Goal: Task Accomplishment & Management: Complete application form

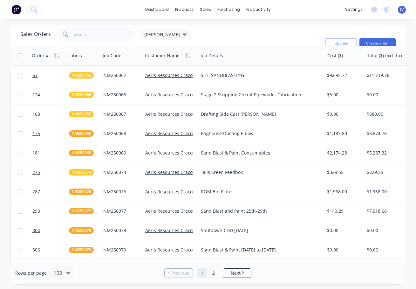
scroll to position [159, 0]
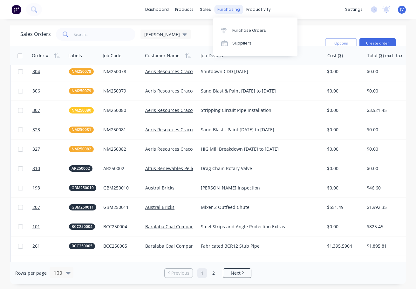
click at [226, 9] on div "purchasing" at bounding box center [228, 10] width 29 height 10
click at [249, 30] on div "Purchase Orders" at bounding box center [249, 31] width 34 height 6
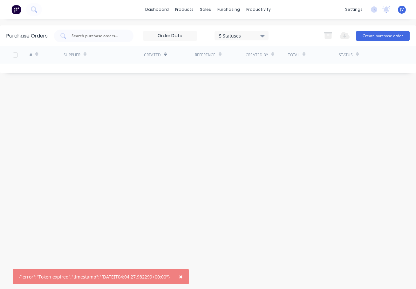
click at [183, 277] on span "×" at bounding box center [181, 276] width 4 height 9
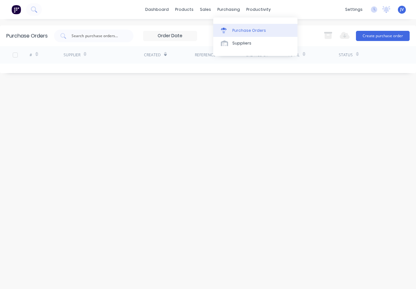
click at [235, 31] on div "Purchase Orders" at bounding box center [249, 31] width 34 height 6
click at [241, 31] on div "Purchase Orders" at bounding box center [249, 31] width 34 height 6
click at [224, 31] on div "Sales Orders" at bounding box center [229, 31] width 26 height 6
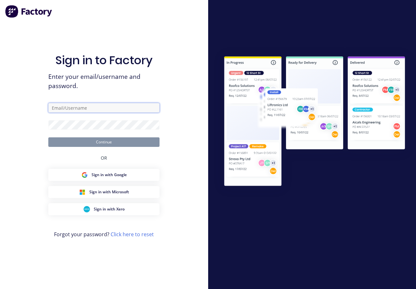
type input "jason@vvaengineering.com"
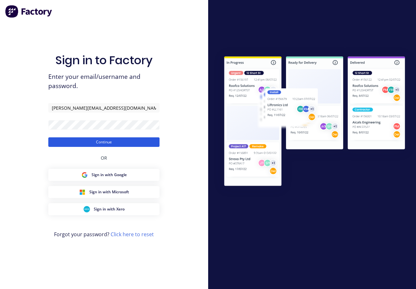
click at [111, 142] on button "Continue" at bounding box center [103, 142] width 111 height 10
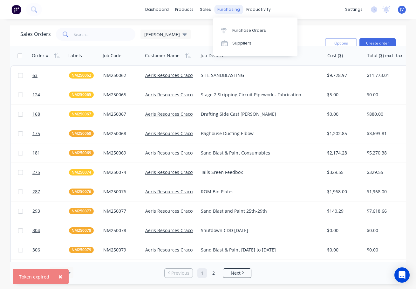
click at [227, 10] on div "purchasing" at bounding box center [228, 10] width 29 height 10
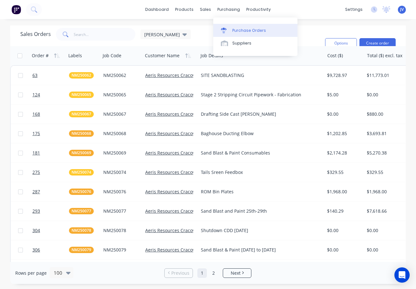
click at [239, 31] on div "Purchase Orders" at bounding box center [249, 31] width 34 height 6
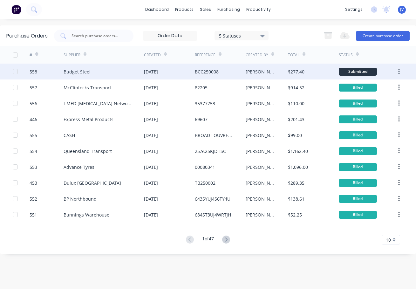
click at [31, 71] on div "558" at bounding box center [34, 71] width 8 height 7
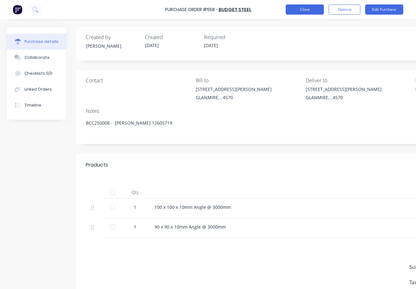
click at [304, 10] on button "Close" at bounding box center [305, 9] width 38 height 10
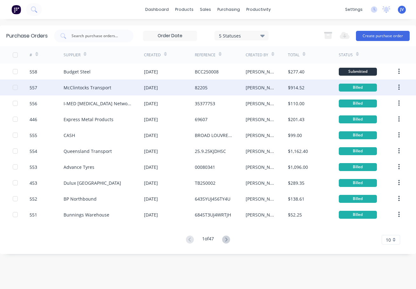
click at [31, 87] on div "557" at bounding box center [34, 87] width 8 height 7
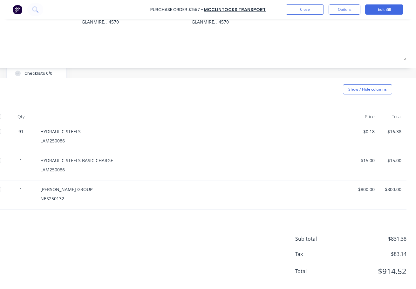
scroll to position [92, 119]
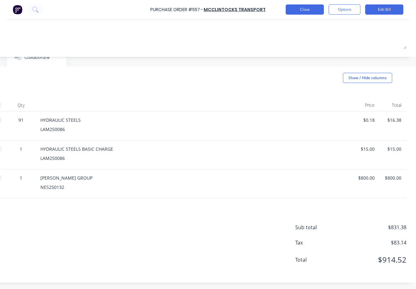
click at [306, 10] on button "Close" at bounding box center [305, 9] width 38 height 10
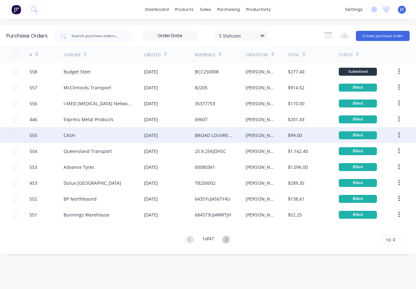
click at [34, 136] on div "555" at bounding box center [34, 135] width 8 height 7
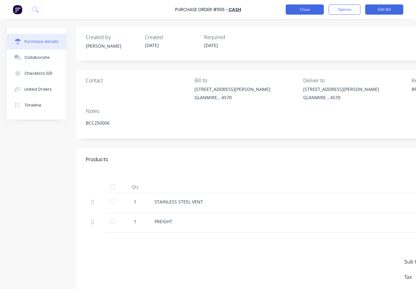
click at [302, 12] on button "Close" at bounding box center [305, 9] width 38 height 10
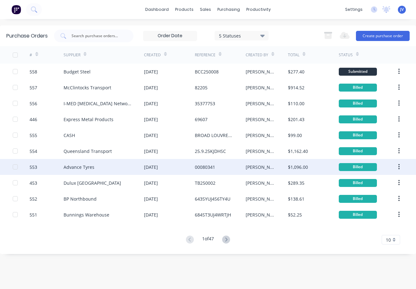
click at [36, 167] on div "553" at bounding box center [34, 167] width 8 height 7
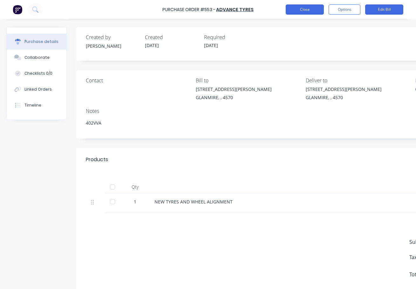
click at [303, 12] on button "Close" at bounding box center [305, 9] width 38 height 10
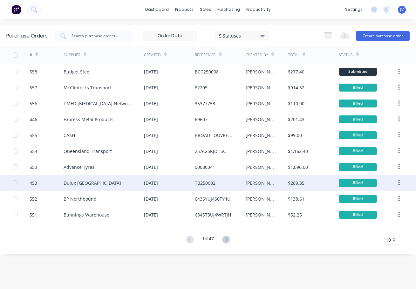
click at [35, 183] on div "453" at bounding box center [34, 183] width 8 height 7
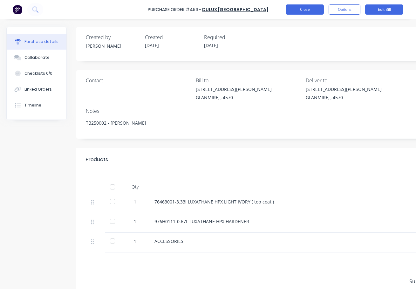
click at [302, 10] on button "Close" at bounding box center [305, 9] width 38 height 10
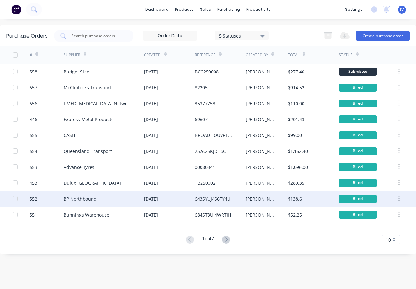
click at [35, 199] on div "552" at bounding box center [34, 198] width 8 height 7
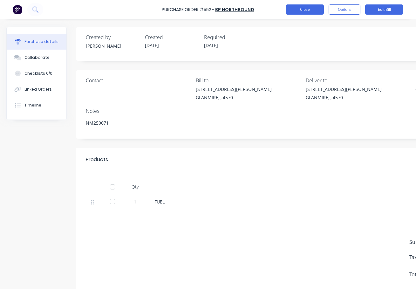
click at [305, 10] on button "Close" at bounding box center [305, 9] width 38 height 10
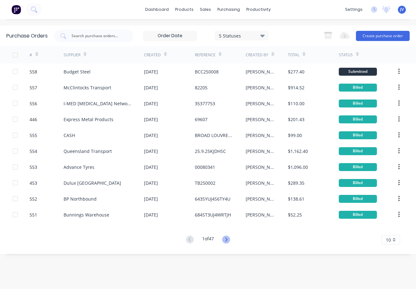
click at [228, 240] on icon at bounding box center [226, 239] width 2 height 4
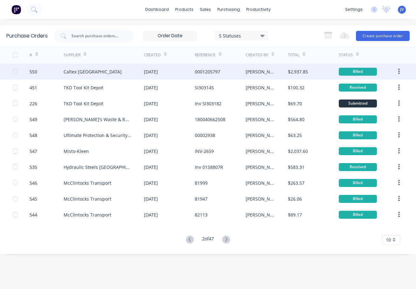
click at [32, 72] on div "550" at bounding box center [34, 71] width 8 height 7
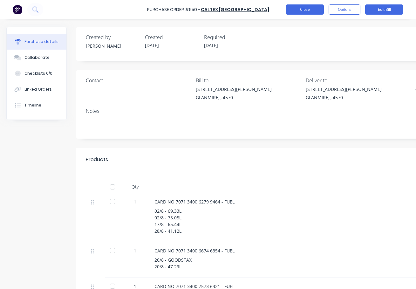
click at [298, 12] on button "Close" at bounding box center [305, 9] width 38 height 10
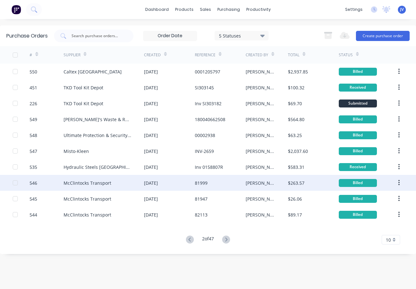
click at [34, 183] on div "546" at bounding box center [34, 183] width 8 height 7
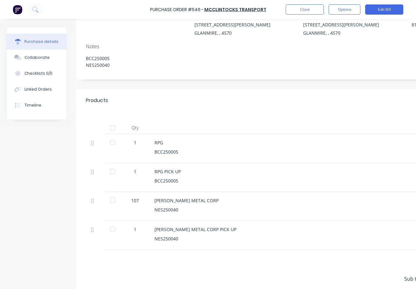
scroll to position [64, 0]
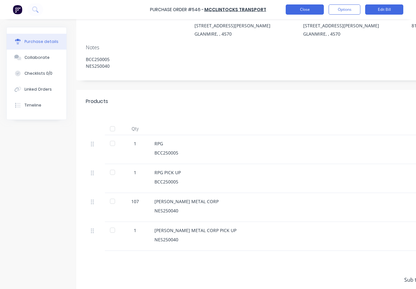
click at [310, 11] on button "Close" at bounding box center [305, 9] width 38 height 10
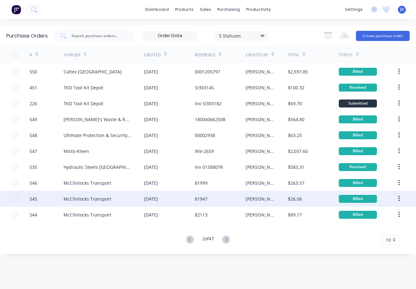
click at [36, 199] on div "545" at bounding box center [34, 198] width 8 height 7
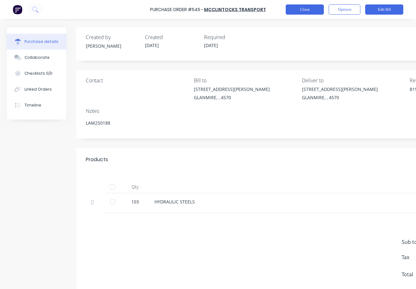
click at [304, 10] on button "Close" at bounding box center [305, 9] width 38 height 10
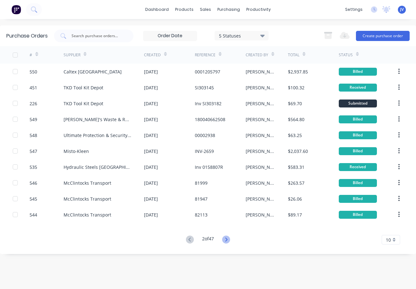
click at [227, 239] on icon at bounding box center [226, 239] width 8 height 8
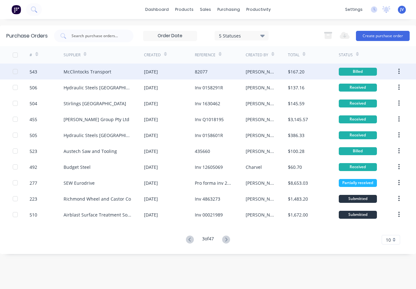
click at [33, 72] on div "543" at bounding box center [34, 71] width 8 height 7
type textarea "x"
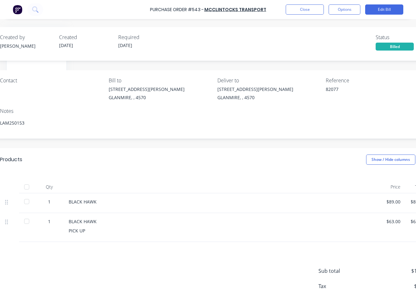
scroll to position [0, 114]
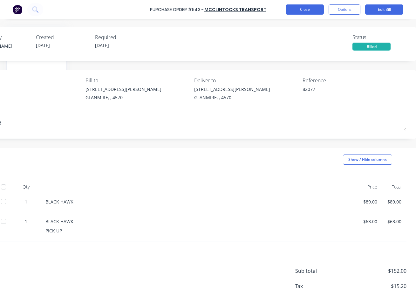
click at [303, 10] on button "Close" at bounding box center [305, 9] width 38 height 10
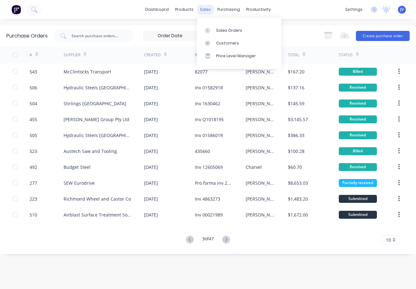
click at [203, 10] on div "sales" at bounding box center [205, 10] width 17 height 10
click at [221, 30] on div "Sales Orders" at bounding box center [229, 31] width 26 height 6
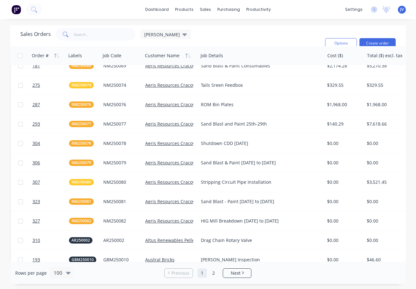
scroll to position [95, 0]
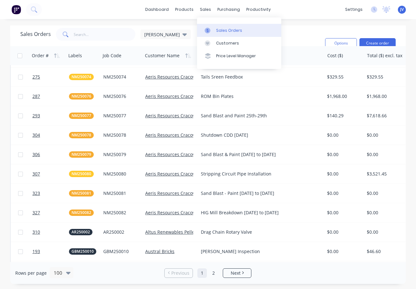
click at [219, 30] on div "Sales Orders" at bounding box center [229, 31] width 26 height 6
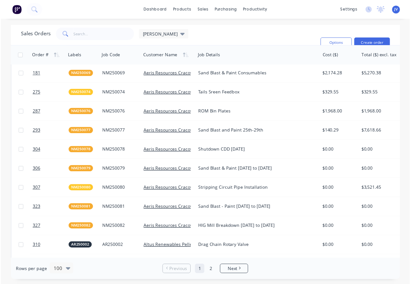
scroll to position [64, 0]
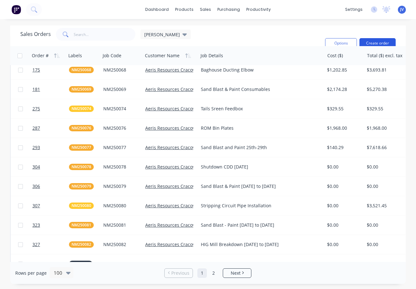
click at [378, 43] on button "Create order" at bounding box center [377, 43] width 36 height 10
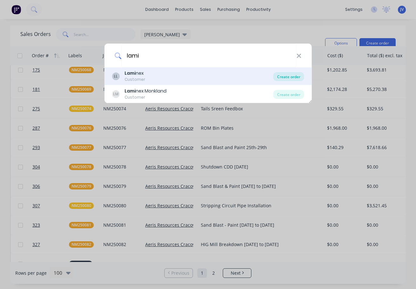
type input "lami"
click at [288, 78] on div "Create order" at bounding box center [288, 76] width 31 height 9
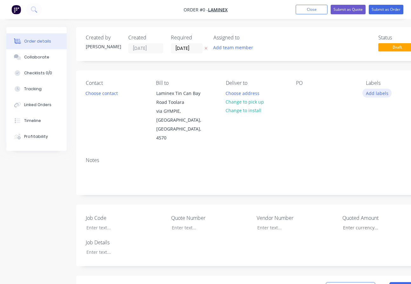
click at [380, 92] on button "Add labels" at bounding box center [377, 93] width 29 height 9
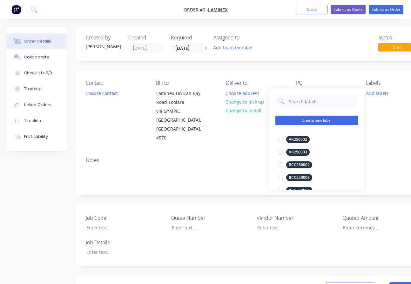
click at [309, 120] on button "Create new label" at bounding box center [317, 121] width 83 height 10
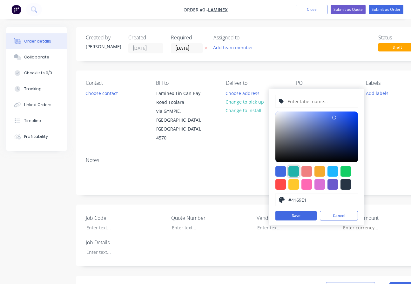
click at [295, 170] on div at bounding box center [294, 171] width 10 height 10
type input "#20B2AA"
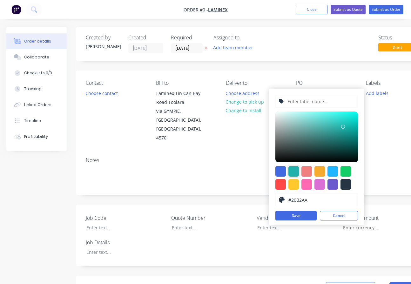
click at [307, 102] on input "text" at bounding box center [321, 101] width 68 height 12
type input "LAM250199"
click at [284, 214] on button "Save" at bounding box center [296, 216] width 41 height 10
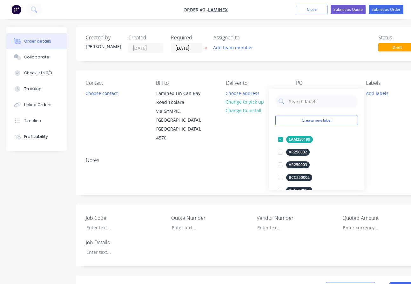
click at [232, 135] on div "Order details Collaborate Checklists 0/0 Tracking Linked Orders Timeline Profit…" at bounding box center [221, 254] width 442 height 455
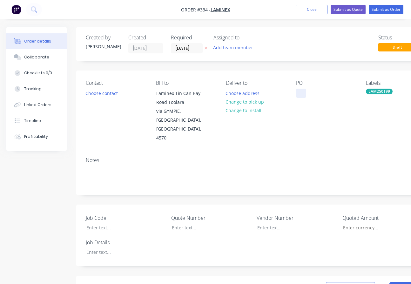
click at [304, 91] on div at bounding box center [301, 93] width 10 height 9
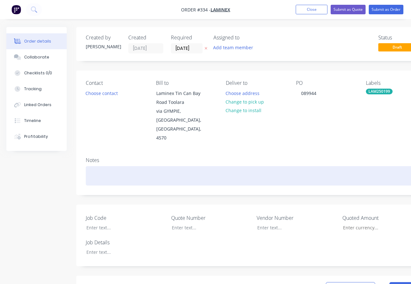
click at [89, 166] on div at bounding box center [256, 175] width 340 height 19
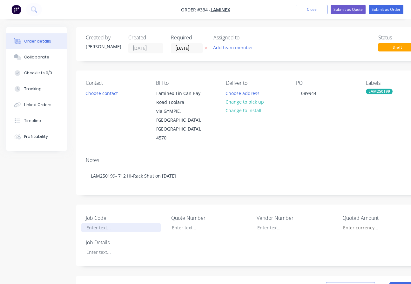
click at [95, 223] on div at bounding box center [120, 227] width 79 height 9
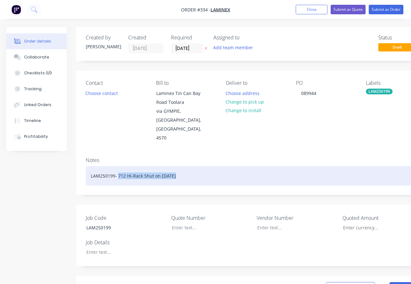
drag, startPoint x: 190, startPoint y: 158, endPoint x: 118, endPoint y: 161, distance: 71.6
click at [118, 166] on div "LAM250199- 712 Hi-Rack Shut on [DATE]" at bounding box center [256, 175] width 340 height 19
copy div "712 Hi-Rack Shut on [DATE]"
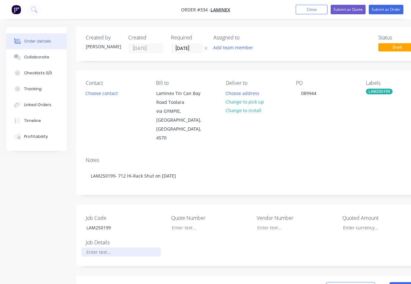
paste div
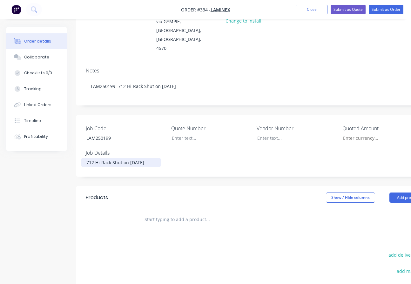
scroll to position [95, 0]
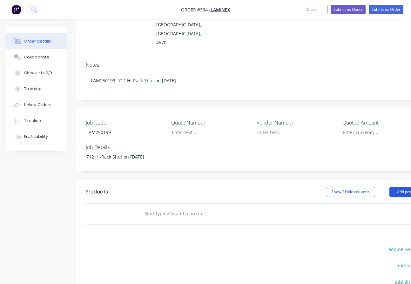
click at [402, 187] on button "Add product" at bounding box center [408, 192] width 37 height 10
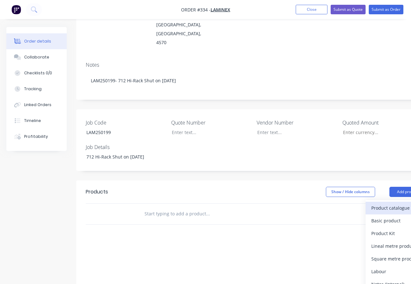
click at [385, 203] on div "Product catalogue" at bounding box center [395, 207] width 49 height 9
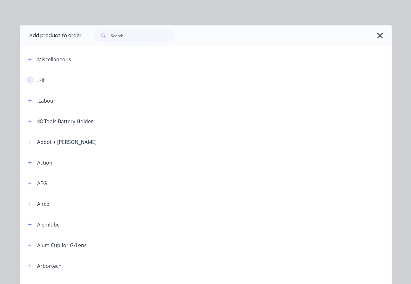
click at [28, 78] on icon "button" at bounding box center [30, 80] width 4 height 4
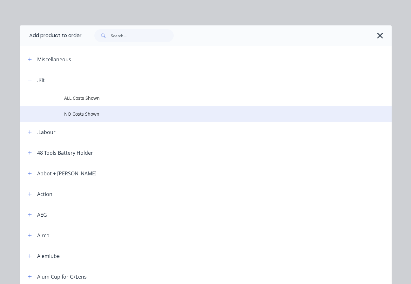
click at [76, 112] on span "NO Costs Shown" at bounding box center [195, 114] width 262 height 7
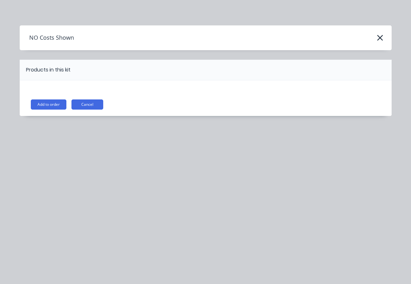
click at [40, 106] on button "Add to order" at bounding box center [49, 104] width 36 height 10
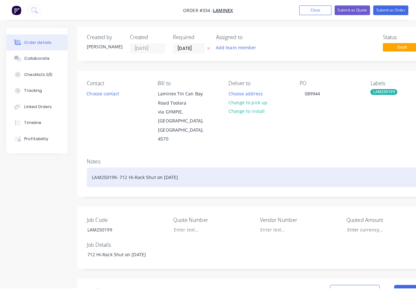
scroll to position [0, 0]
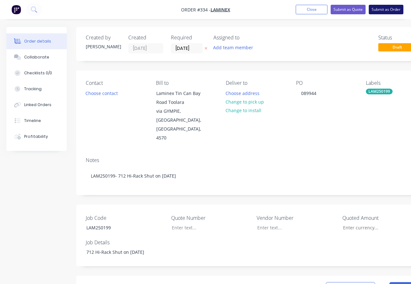
click at [383, 10] on button "Submit as Order" at bounding box center [386, 10] width 35 height 10
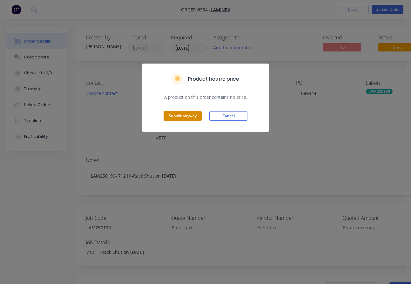
click at [183, 116] on button "Submit anyway" at bounding box center [183, 116] width 38 height 10
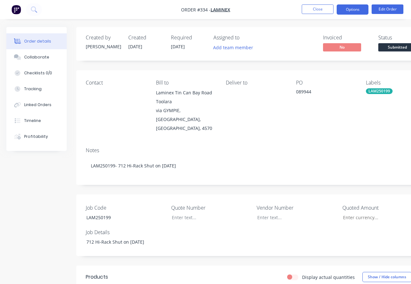
click at [351, 6] on button "Options" at bounding box center [353, 9] width 32 height 10
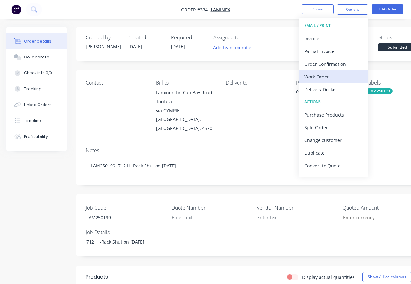
click at [335, 74] on div "Work Order" at bounding box center [333, 76] width 58 height 9
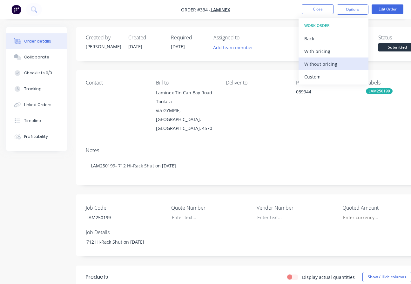
click at [341, 64] on div "Without pricing" at bounding box center [333, 63] width 58 height 9
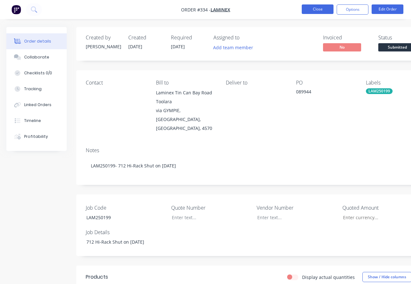
click at [317, 11] on button "Close" at bounding box center [318, 9] width 32 height 10
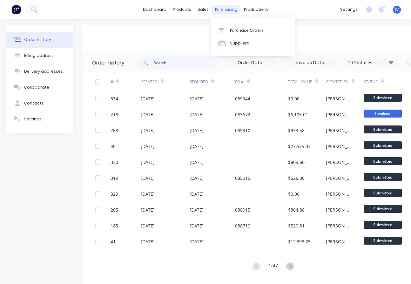
click at [227, 9] on div "purchasing" at bounding box center [226, 10] width 29 height 10
click at [234, 30] on div "Purchase Orders" at bounding box center [247, 31] width 34 height 6
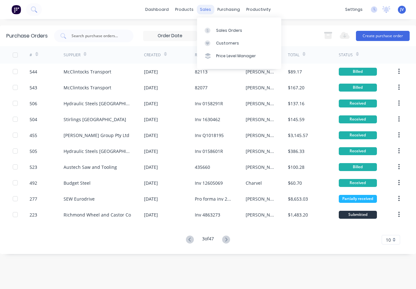
click at [205, 11] on div "sales" at bounding box center [205, 10] width 17 height 10
click at [221, 30] on div "Sales Orders" at bounding box center [229, 31] width 26 height 6
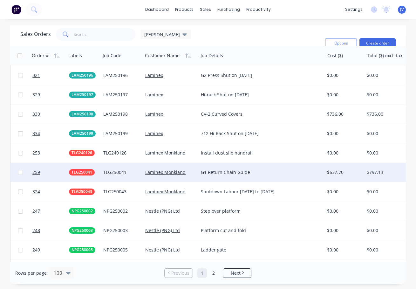
scroll to position [1239, 0]
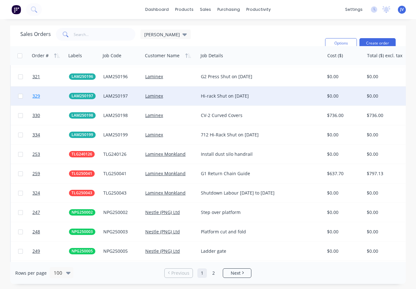
click at [35, 94] on span "329" at bounding box center [36, 96] width 8 height 6
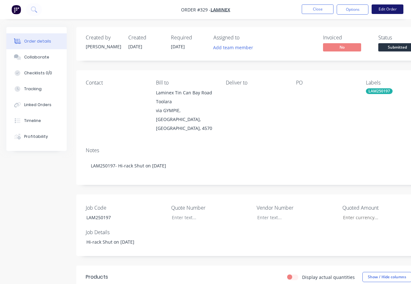
click at [386, 11] on button "Edit Order" at bounding box center [388, 9] width 32 height 10
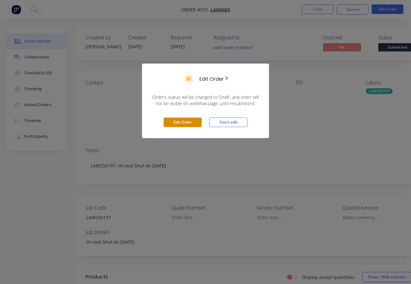
click at [178, 123] on button "Edit Order" at bounding box center [183, 123] width 38 height 10
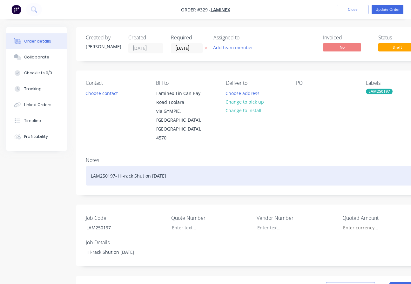
click at [152, 166] on div "LAM250197- Hi-rack Shut on [DATE]" at bounding box center [256, 175] width 340 height 19
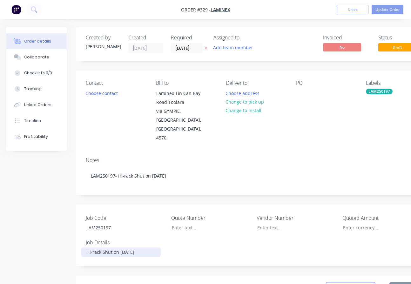
click at [121, 248] on div "Hi-rack Shut on [DATE]" at bounding box center [120, 252] width 79 height 9
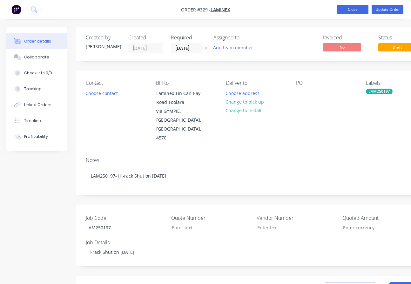
click at [357, 8] on button "Close" at bounding box center [353, 10] width 32 height 10
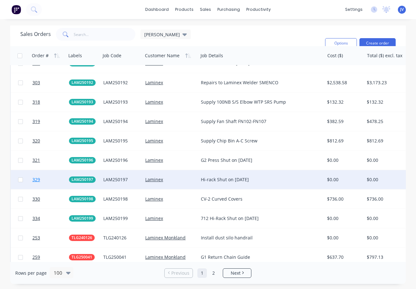
scroll to position [1176, 0]
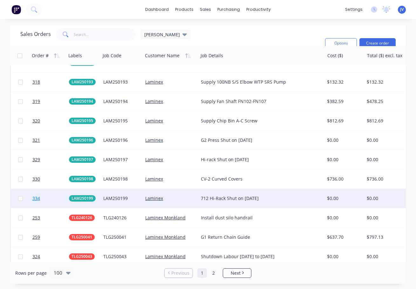
click at [37, 199] on span "334" at bounding box center [36, 198] width 8 height 6
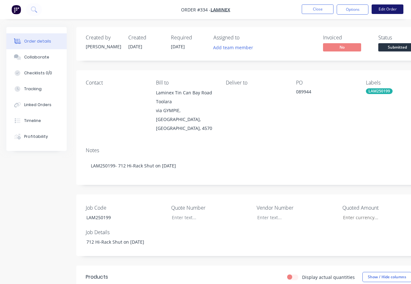
click at [391, 8] on button "Edit Order" at bounding box center [388, 9] width 32 height 10
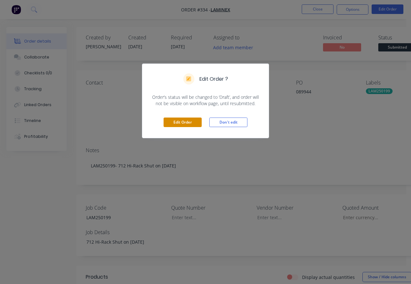
click at [190, 125] on button "Edit Order" at bounding box center [183, 123] width 38 height 10
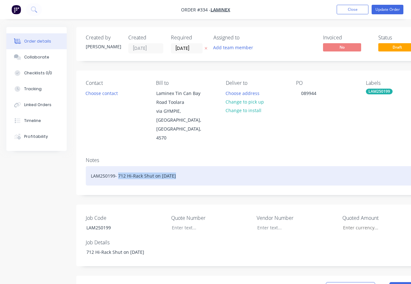
drag, startPoint x: 175, startPoint y: 157, endPoint x: 119, endPoint y: 160, distance: 56.6
click at [119, 166] on div "LAM250199- 712 Hi-Rack Shut on [DATE]" at bounding box center [256, 175] width 340 height 19
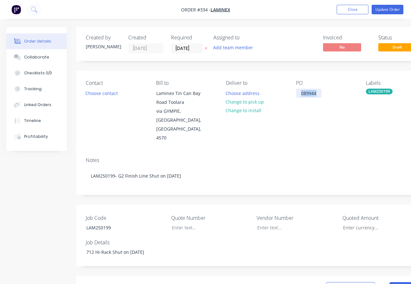
drag, startPoint x: 320, startPoint y: 93, endPoint x: 300, endPoint y: 92, distance: 20.3
click at [300, 92] on div "089944" at bounding box center [308, 93] width 25 height 9
drag, startPoint x: 147, startPoint y: 235, endPoint x: 86, endPoint y: 236, distance: 60.7
click at [86, 248] on div "712 Hi-Rack Shut on [DATE]" at bounding box center [120, 252] width 79 height 9
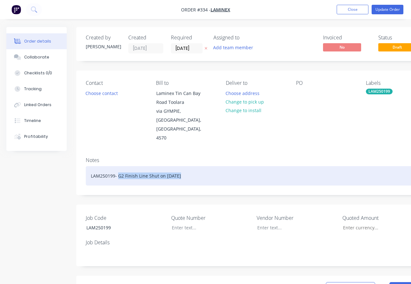
drag, startPoint x: 180, startPoint y: 158, endPoint x: 118, endPoint y: 161, distance: 62.4
click at [118, 166] on div "LAM250199- G2 Finish Line Shut on [DATE]" at bounding box center [256, 175] width 340 height 19
copy div "G2 Finish Line Shut on [DATE]"
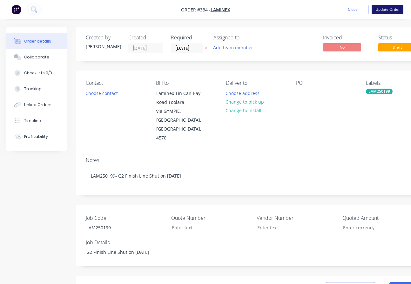
click at [386, 10] on button "Update Order" at bounding box center [388, 10] width 32 height 10
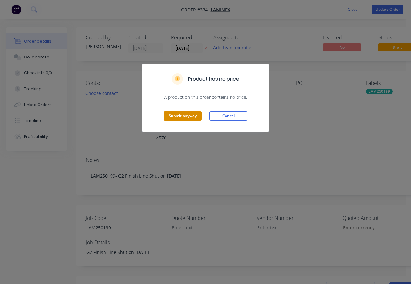
click at [188, 115] on button "Submit anyway" at bounding box center [183, 116] width 38 height 10
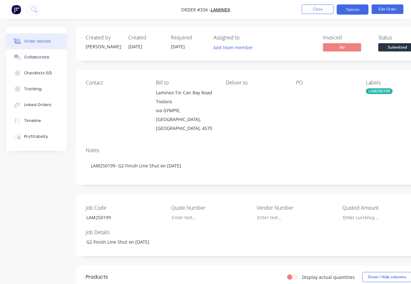
click at [355, 9] on button "Options" at bounding box center [353, 9] width 32 height 10
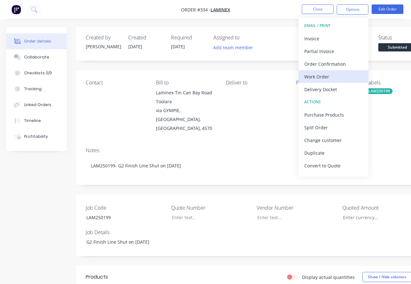
click at [316, 77] on div "Work Order" at bounding box center [333, 76] width 58 height 9
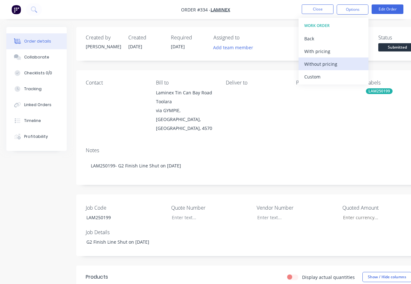
click at [333, 63] on div "Without pricing" at bounding box center [333, 63] width 58 height 9
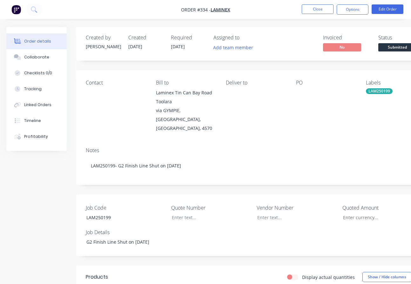
click at [268, 169] on div "Notes LAM250199- G2 Finish Line Shut on [DATE]" at bounding box center [255, 163] width 359 height 43
click at [319, 11] on button "Close" at bounding box center [318, 9] width 32 height 10
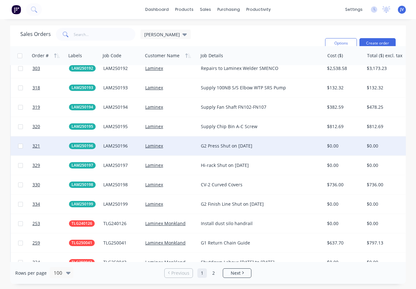
scroll to position [1176, 0]
